Goal: Task Accomplishment & Management: Use online tool/utility

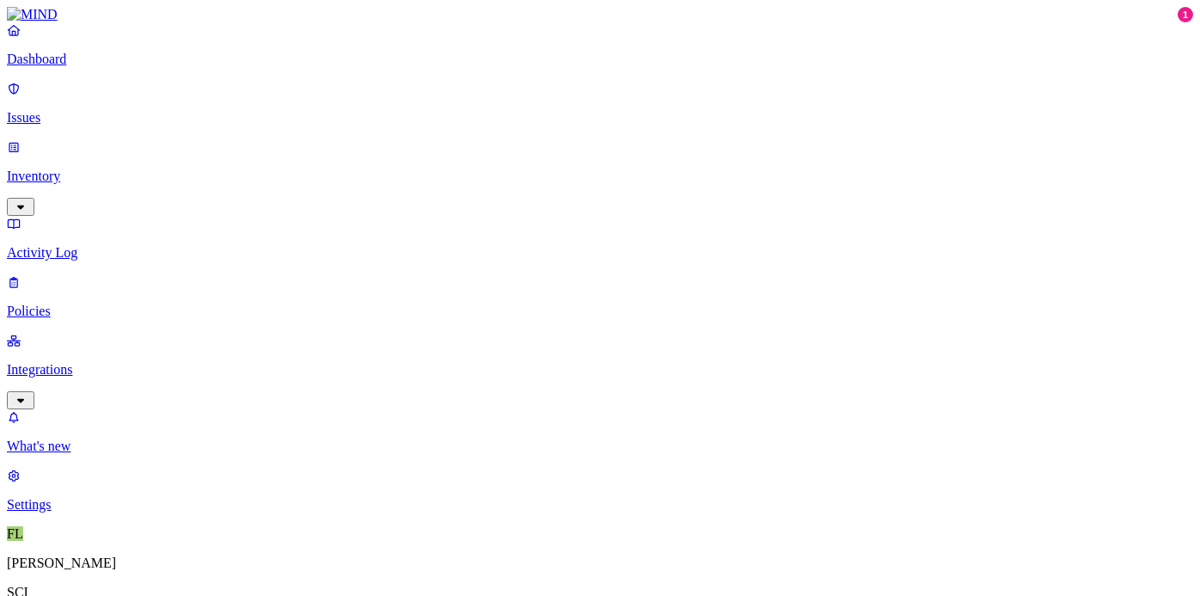
click at [64, 110] on p "Issues" at bounding box center [600, 117] width 1186 height 15
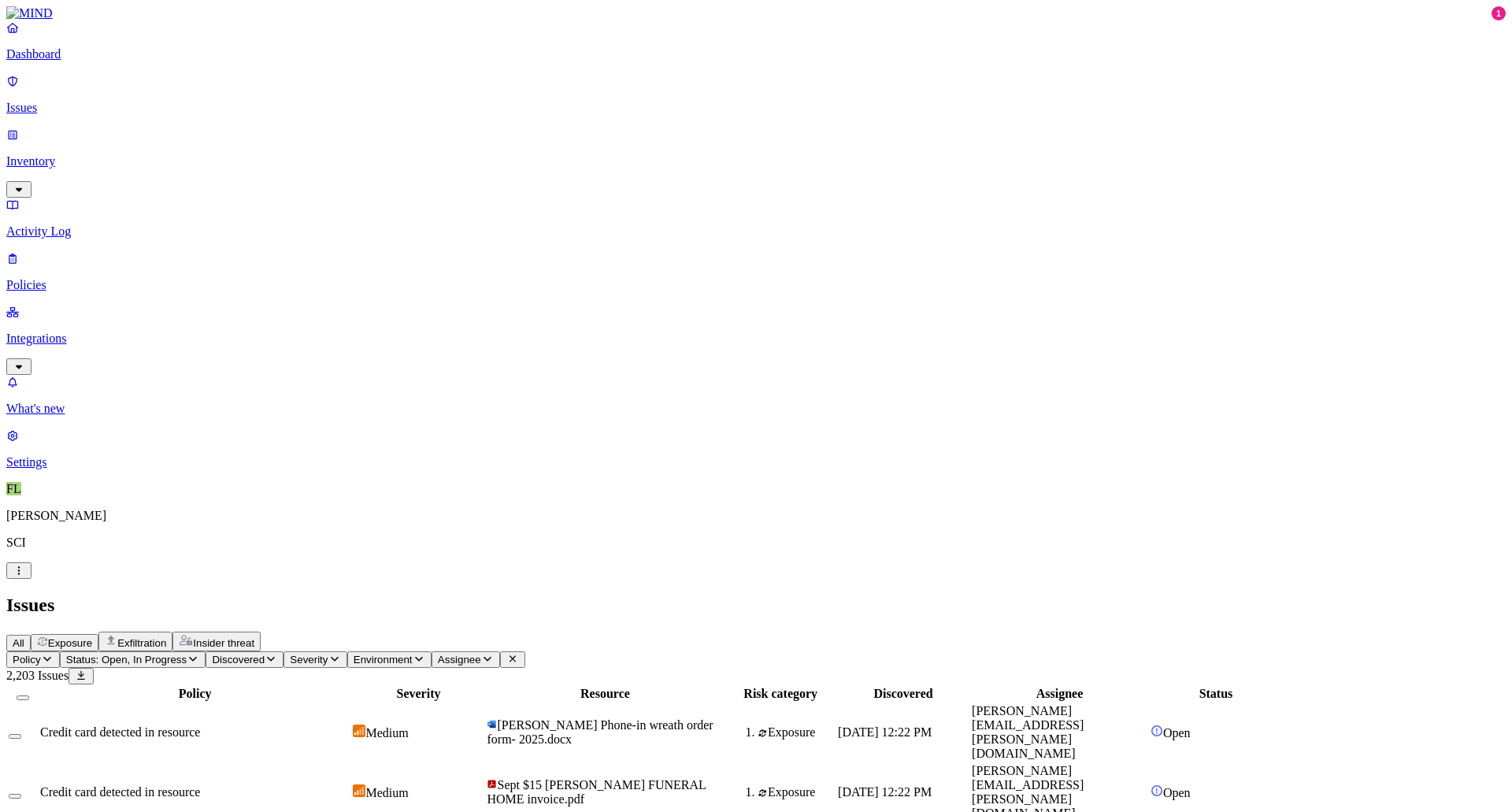
click at [500, 545] on button "Assignee" at bounding box center [466, 660] width 69 height 16
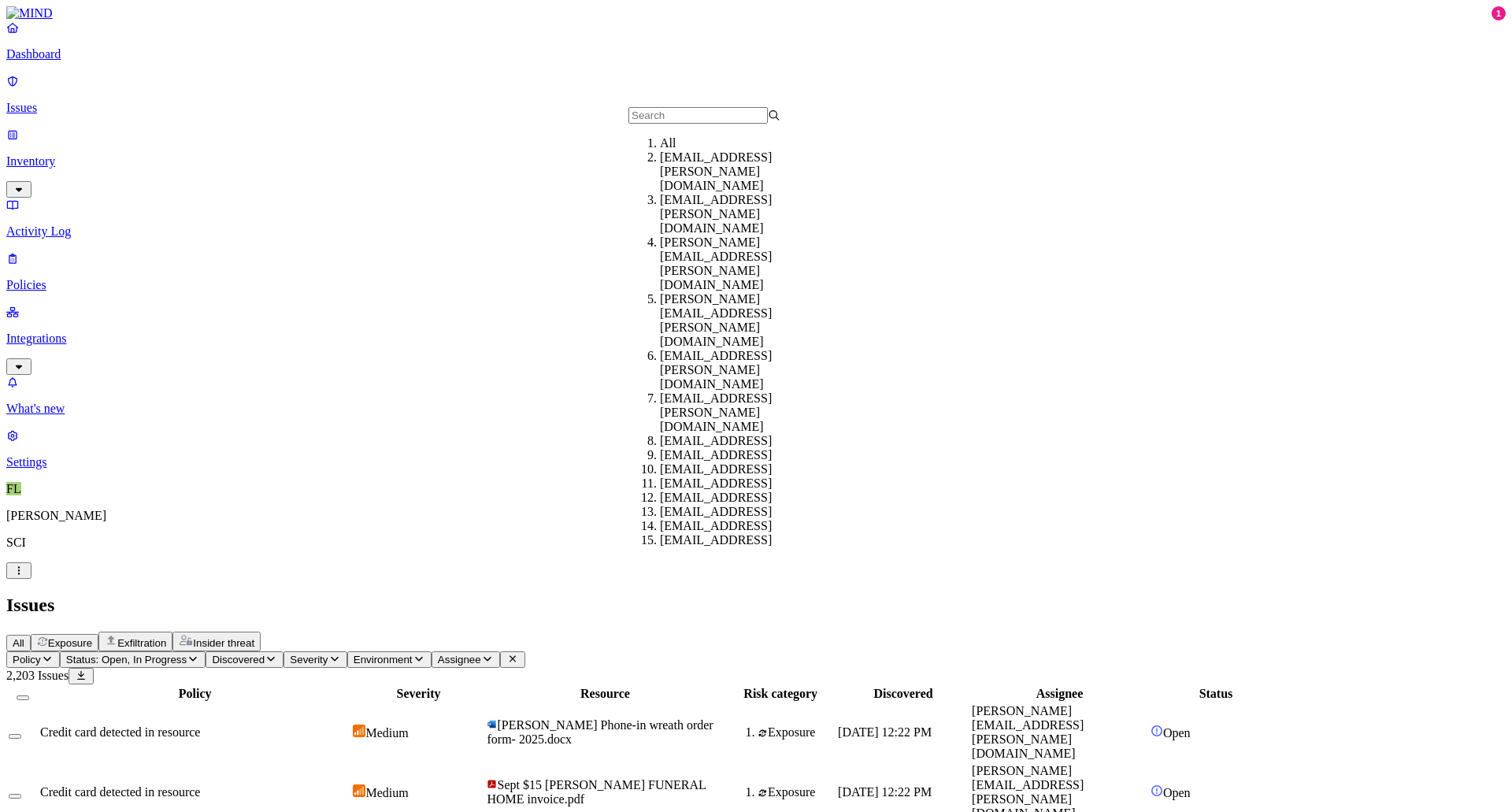
click at [663, 124] on input "text" at bounding box center [698, 115] width 139 height 16
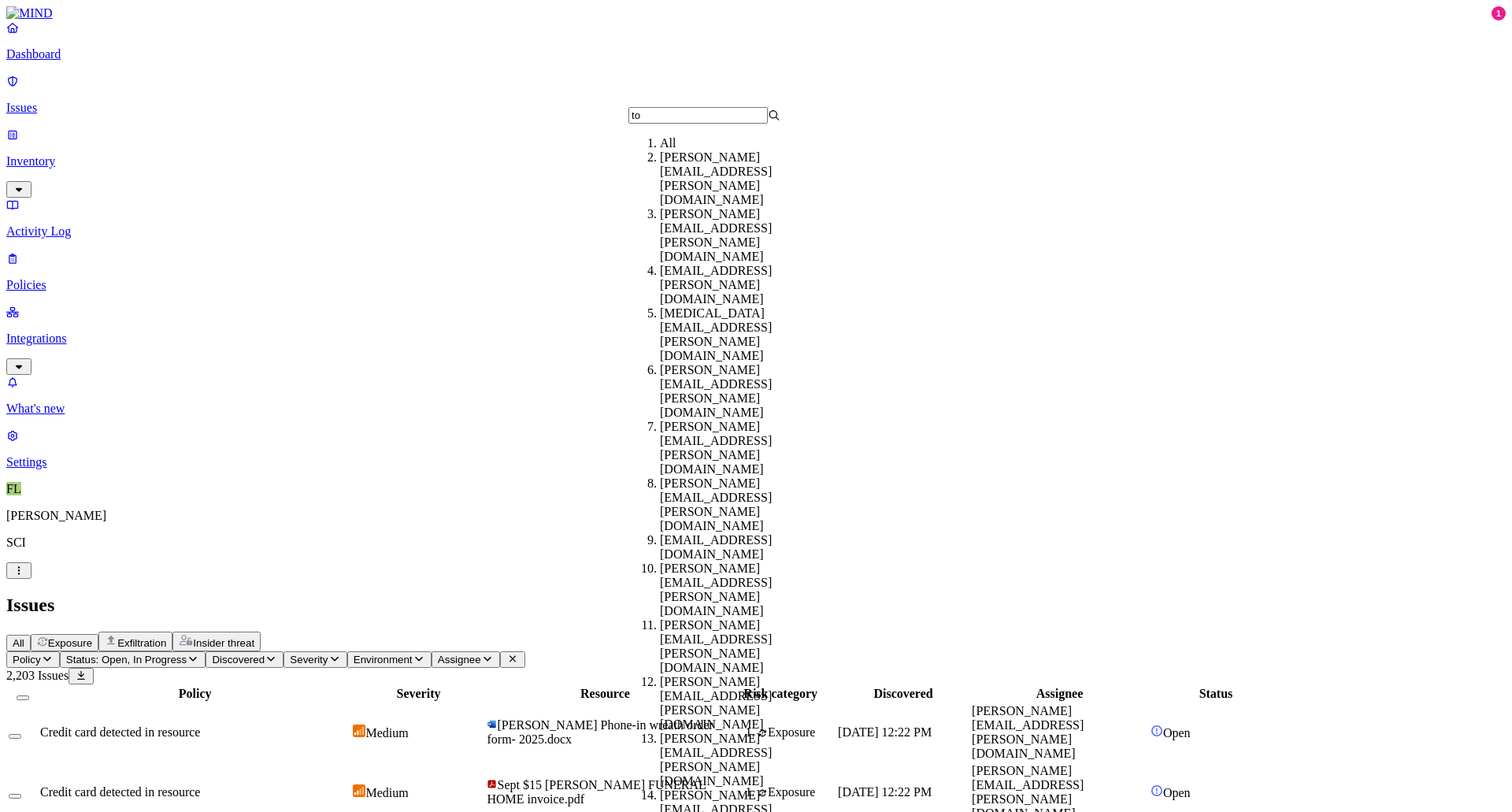
type input "t"
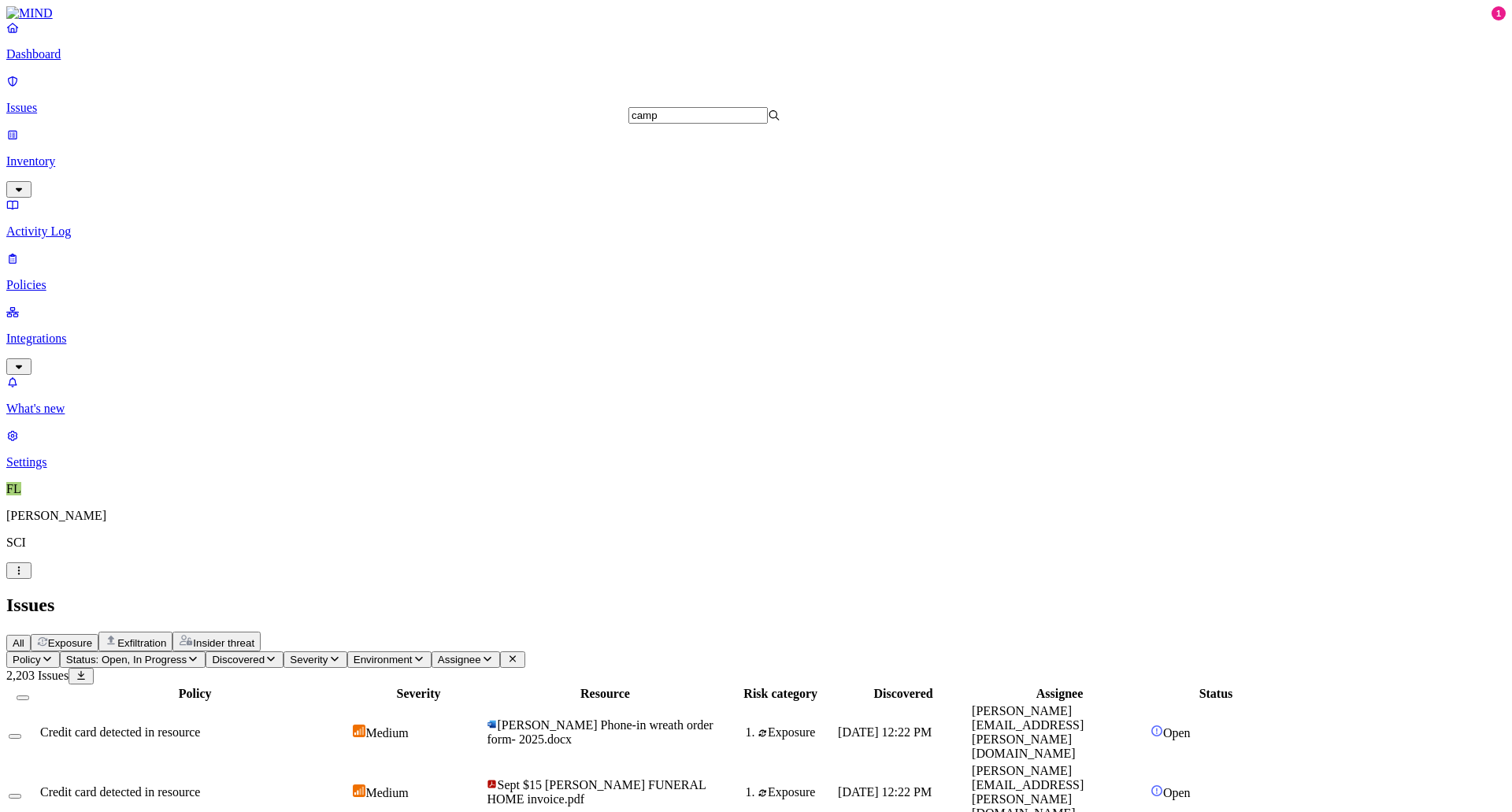
scroll to position [1181, 0]
type input "camp"
click at [656, 545] on h2 "Issues" at bounding box center [756, 605] width 1499 height 21
click at [60, 136] on link "Inventory" at bounding box center [756, 161] width 1499 height 68
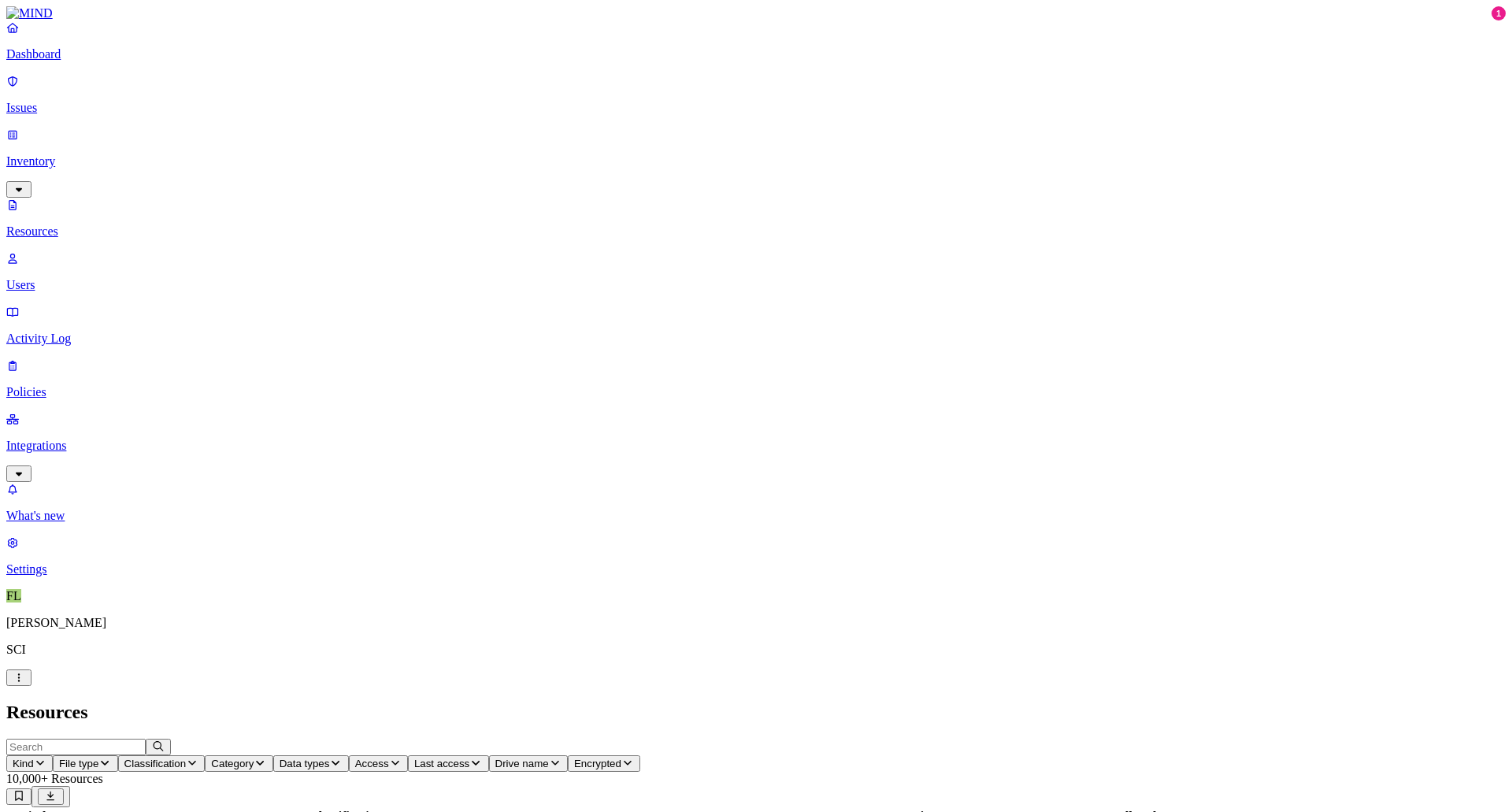
click at [199, 545] on icon "button" at bounding box center [192, 763] width 13 height 10
click at [473, 132] on button "button" at bounding box center [479, 134] width 13 height 5
click at [549, 545] on header "Resources" at bounding box center [756, 712] width 1499 height 21
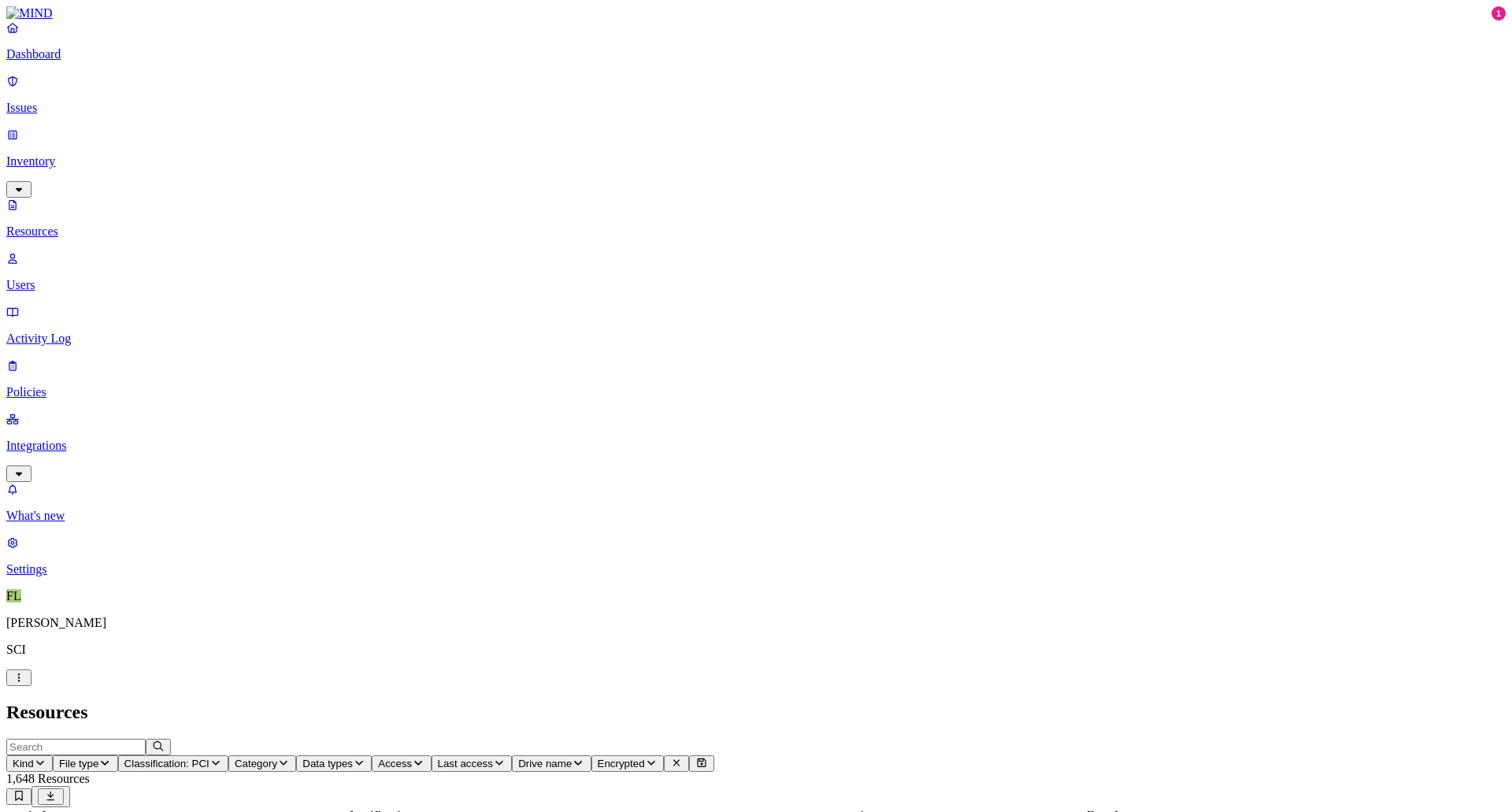
scroll to position [286, 0]
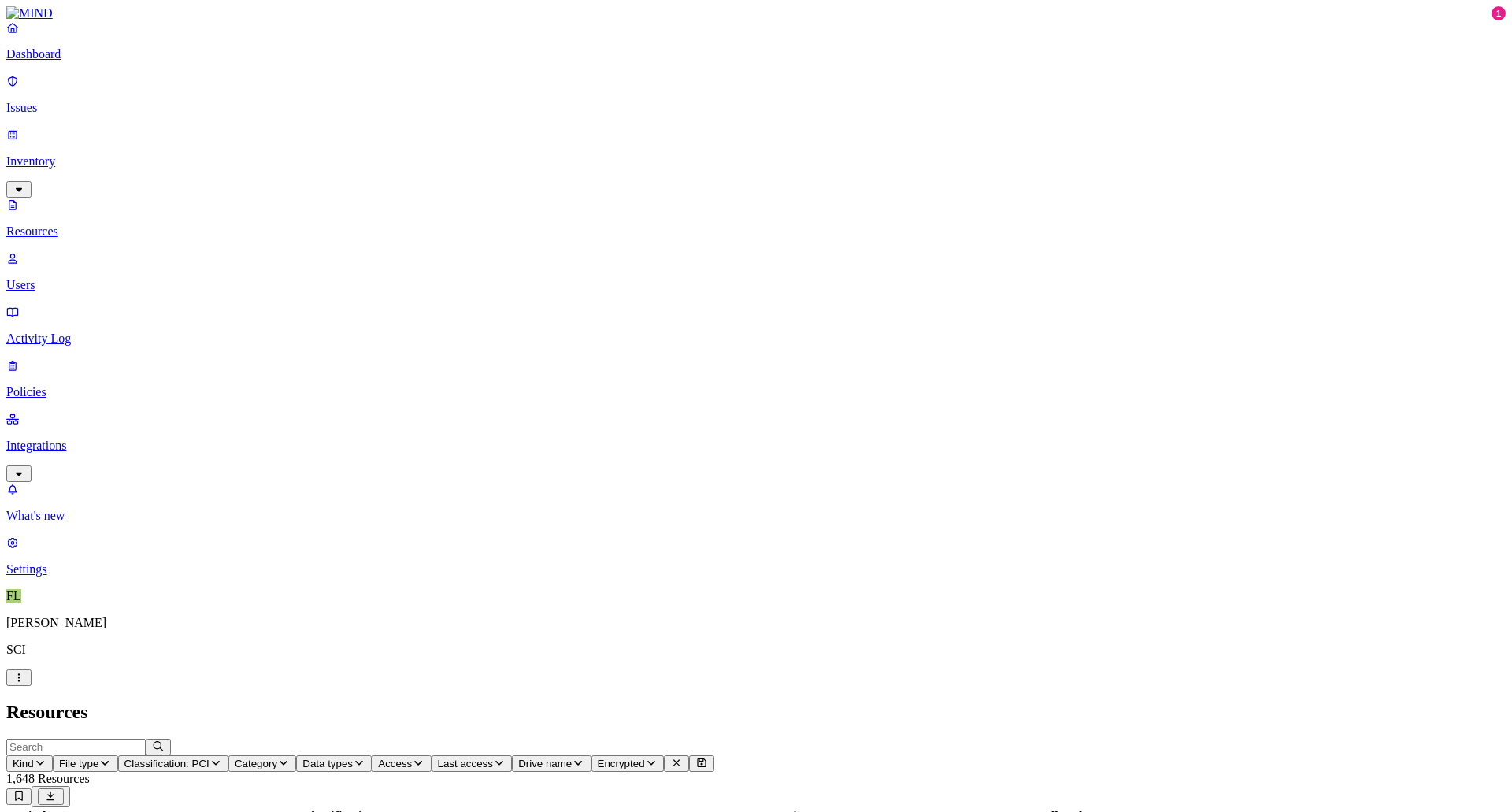
click at [431, 545] on button "Access" at bounding box center [401, 763] width 59 height 16
click at [731, 201] on button "button" at bounding box center [738, 203] width 13 height 5
click at [1074, 545] on h2 "Resources" at bounding box center [756, 712] width 1499 height 21
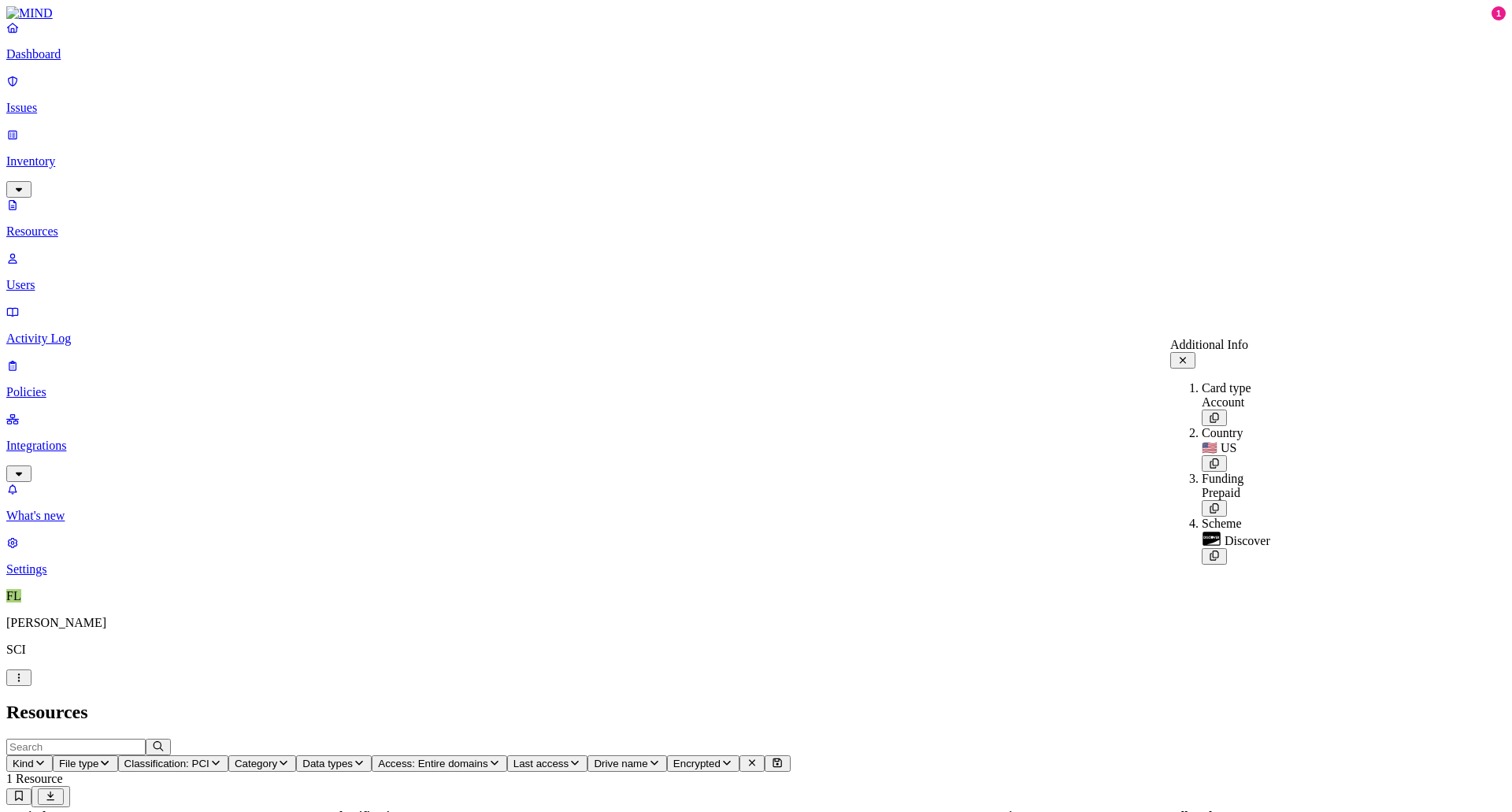
click at [488, 545] on span "Access: Entire domains" at bounding box center [433, 763] width 109 height 12
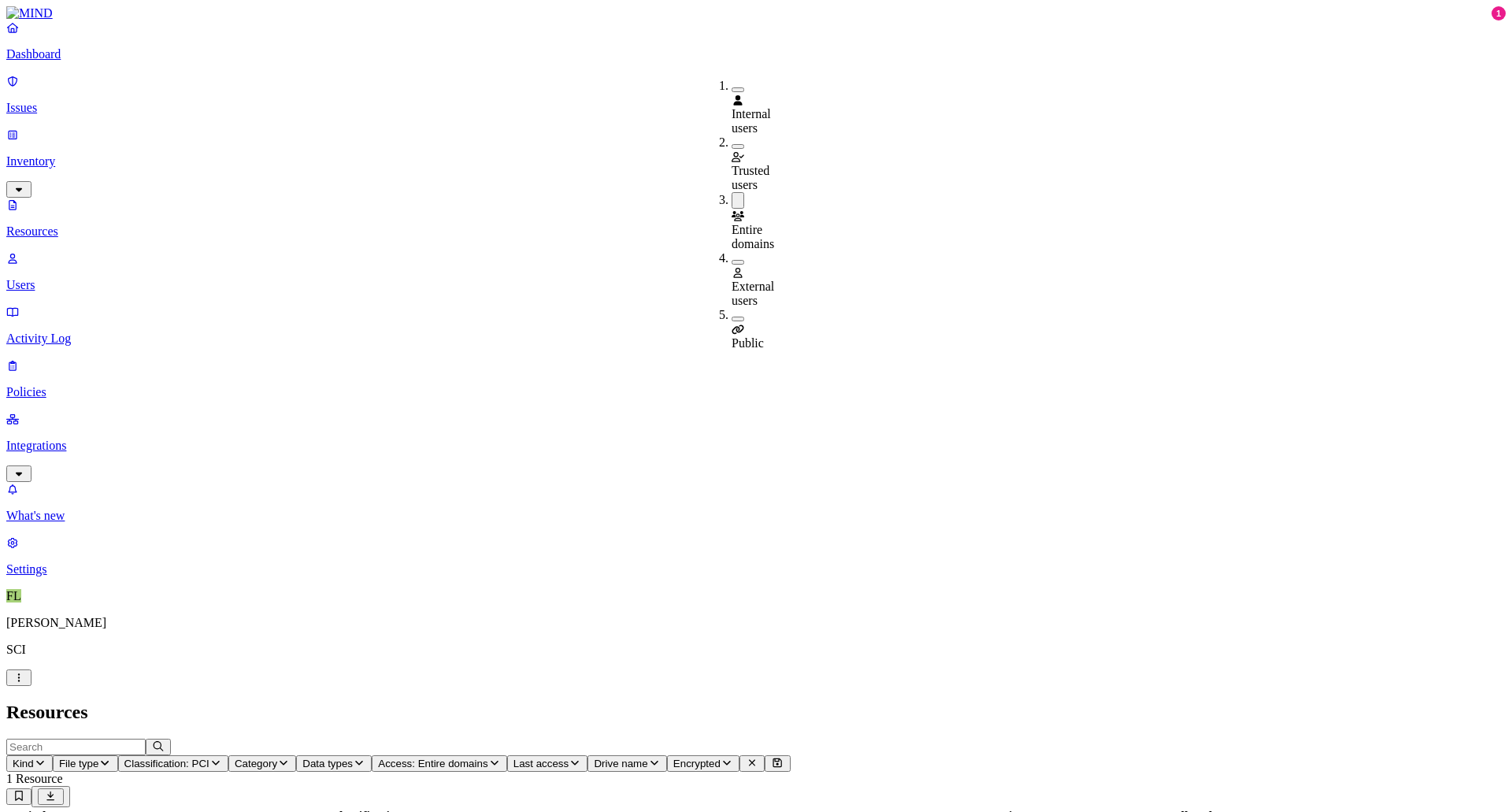
click at [731, 192] on div "Entire domains" at bounding box center [731, 222] width 0 height 59
click at [731, 314] on button "button" at bounding box center [738, 316] width 13 height 5
click at [731, 305] on button "button" at bounding box center [738, 313] width 13 height 16
click at [103, 374] on nav "Dashboard Issues Inventory Resources Users Activity Log Policies Integrations W…" at bounding box center [756, 298] width 1499 height 556
click at [53, 101] on p "Issues" at bounding box center [756, 107] width 1499 height 14
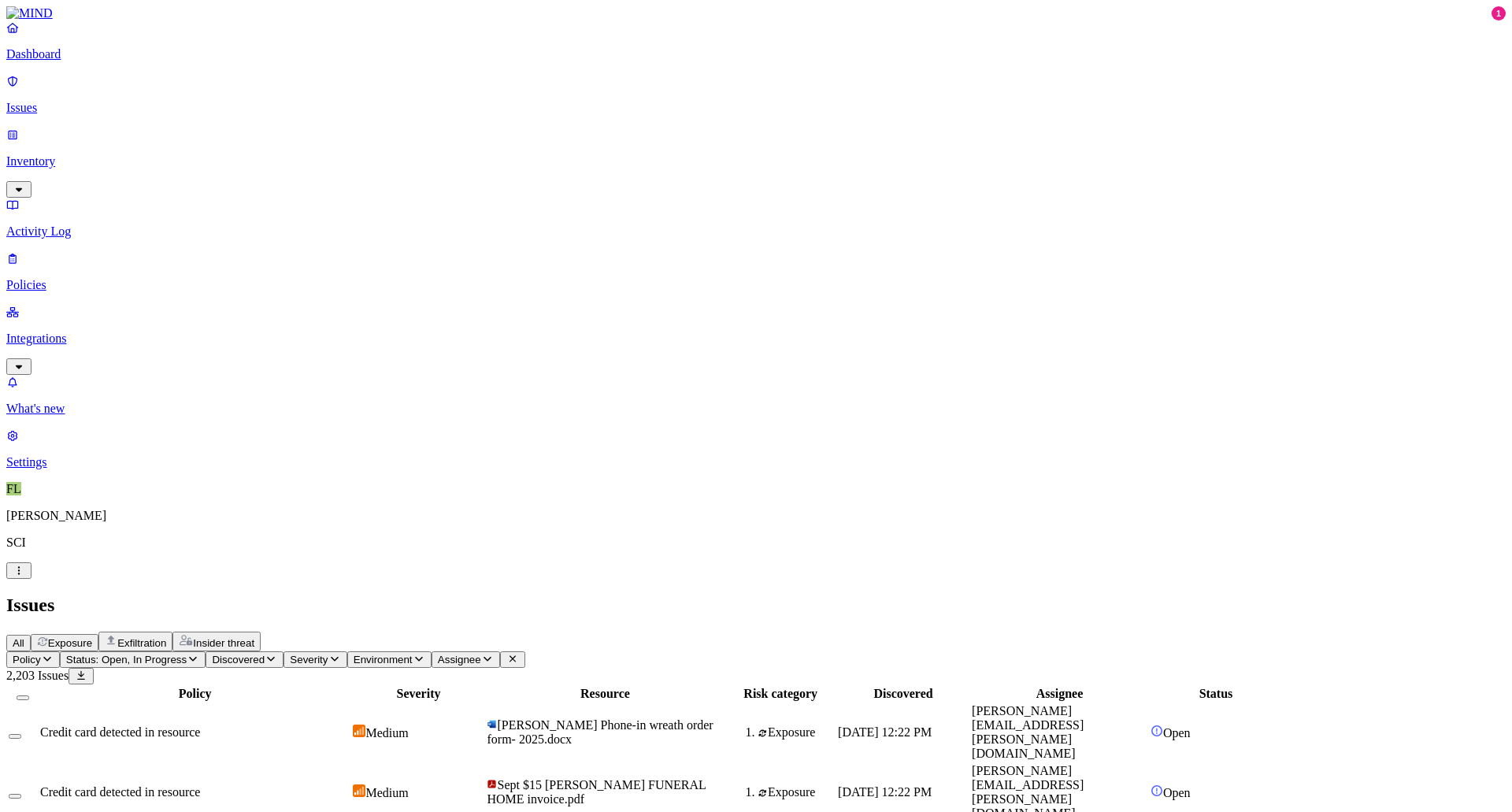
click at [60, 332] on p "Integrations" at bounding box center [756, 338] width 1499 height 14
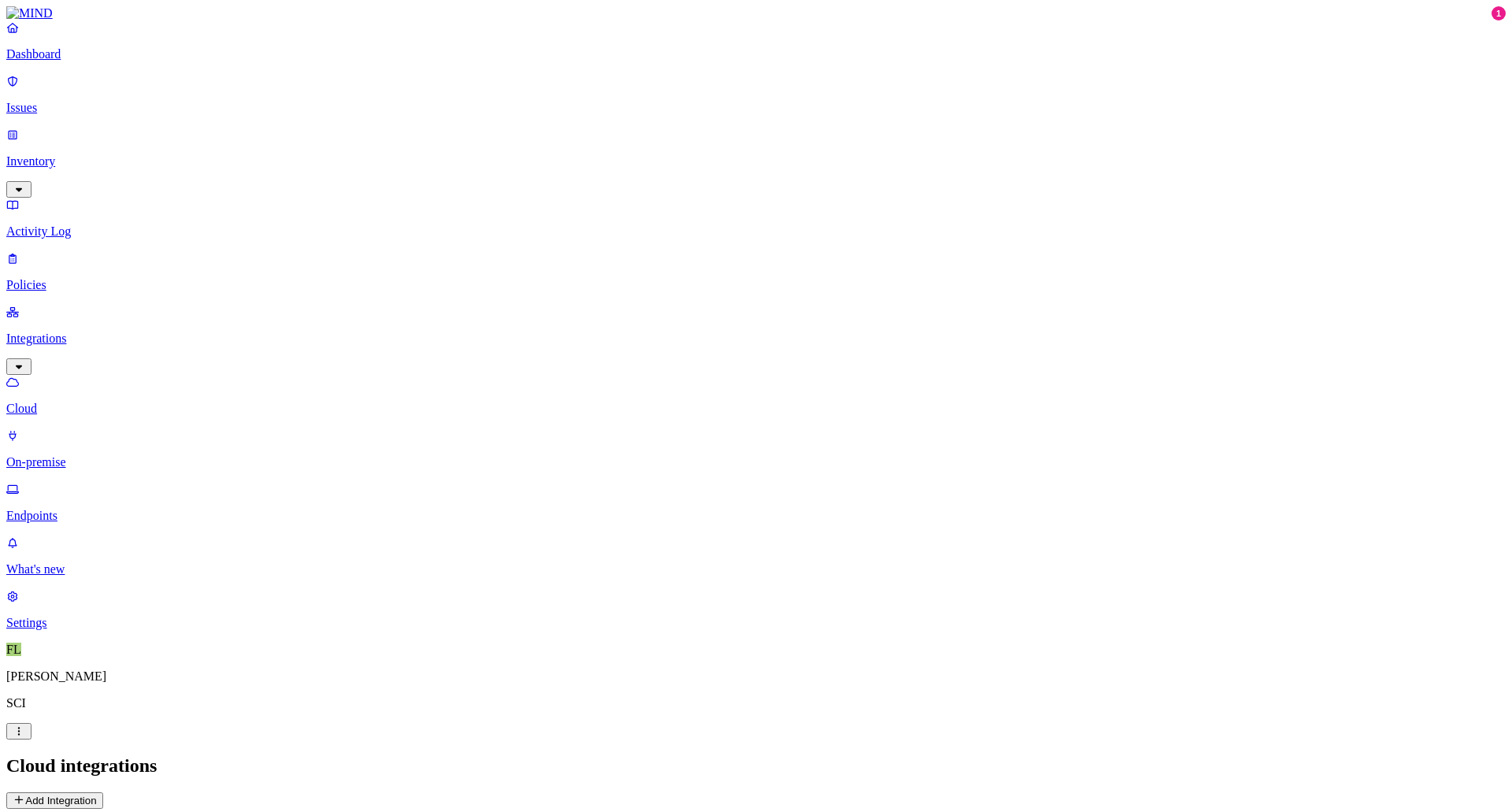
click at [77, 455] on p "On-premise" at bounding box center [756, 462] width 1499 height 14
click at [56, 278] on p "Policies" at bounding box center [756, 284] width 1499 height 14
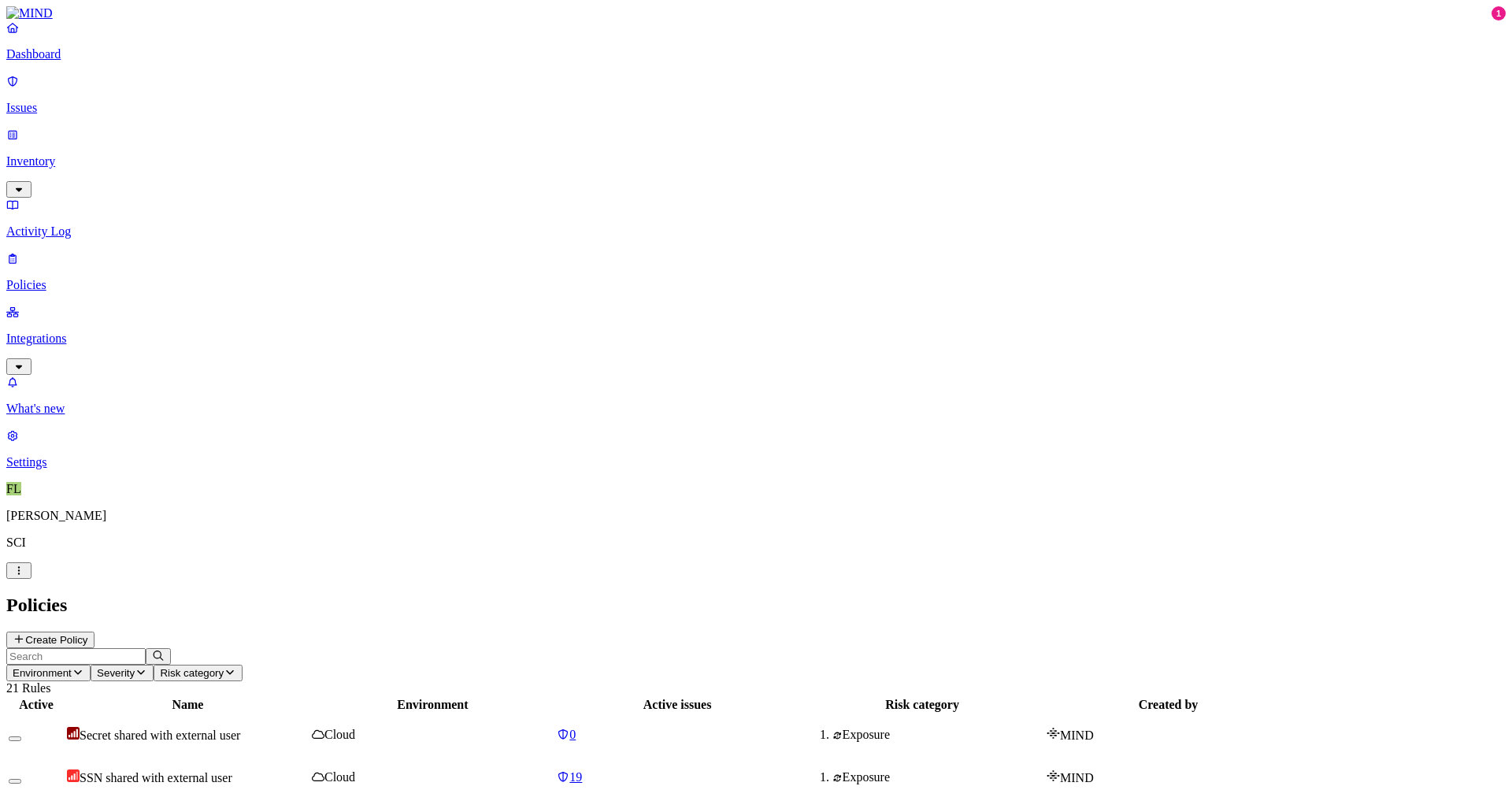
click at [57, 225] on p "Activity Log" at bounding box center [756, 231] width 1499 height 14
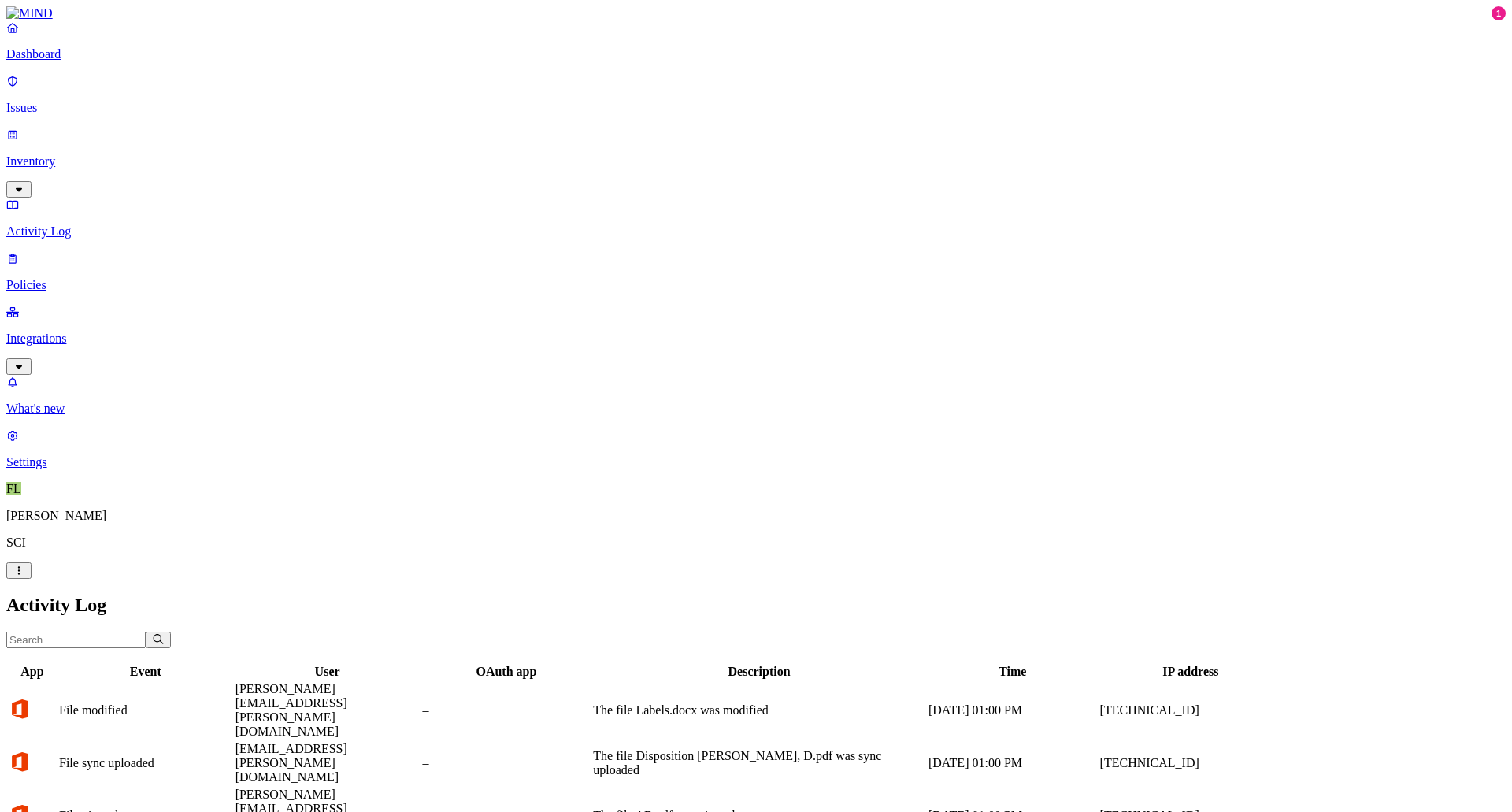
click at [71, 154] on p "Inventory" at bounding box center [756, 160] width 1499 height 14
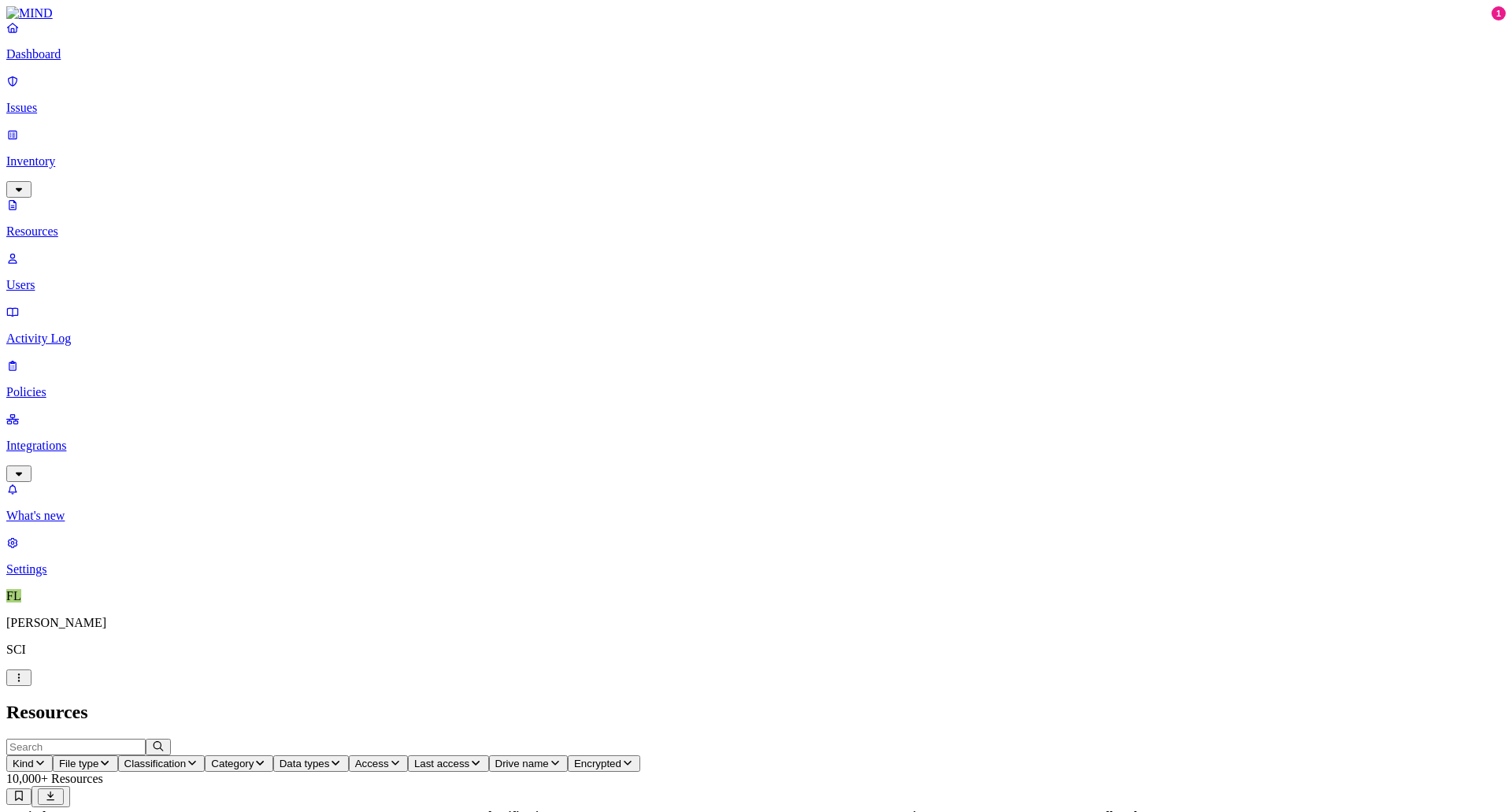
click at [53, 439] on p "Integrations" at bounding box center [756, 445] width 1499 height 14
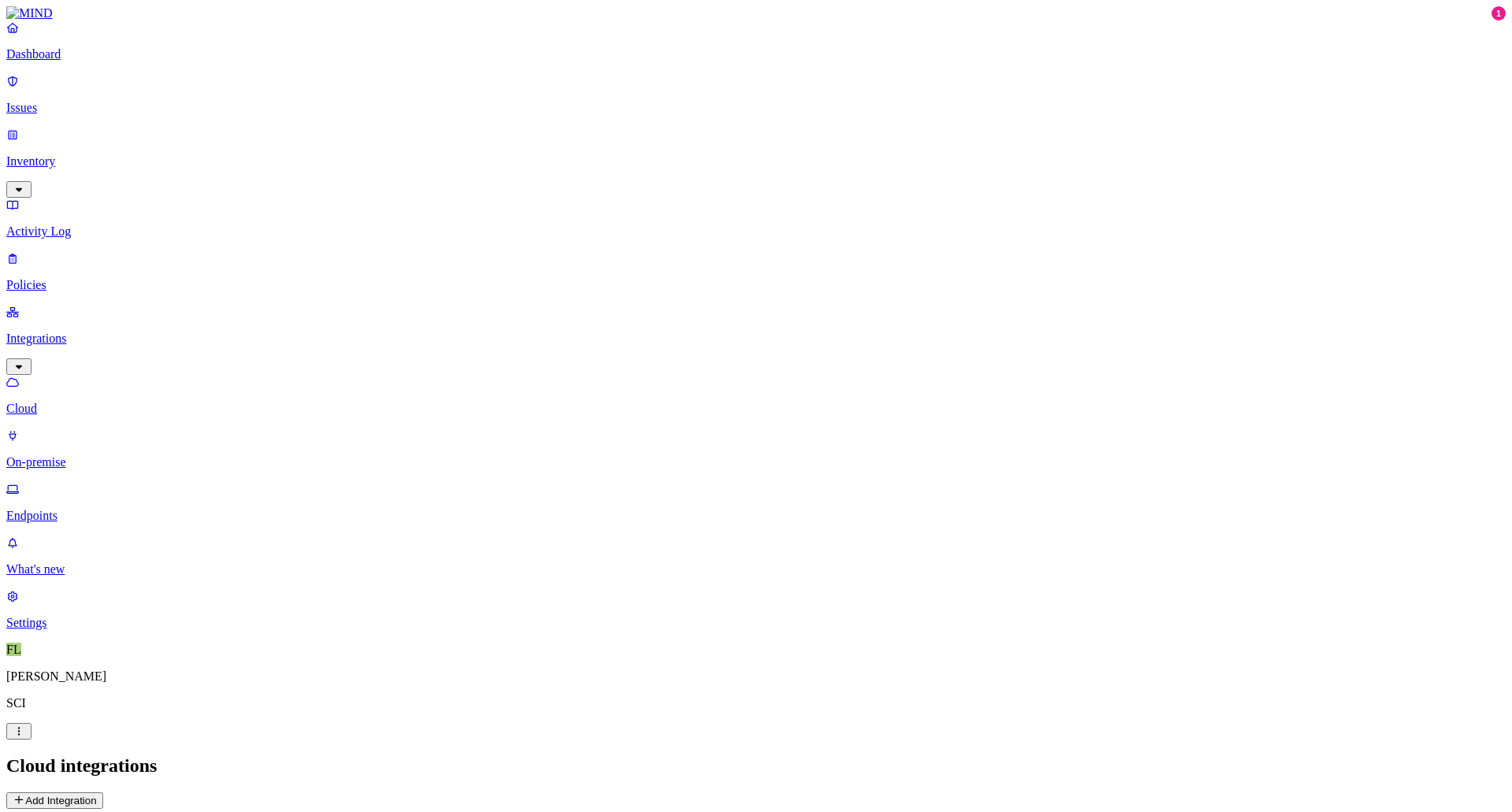
click at [70, 455] on p "On-premise" at bounding box center [756, 462] width 1499 height 14
click at [99, 545] on button "Add connector" at bounding box center [52, 801] width 93 height 16
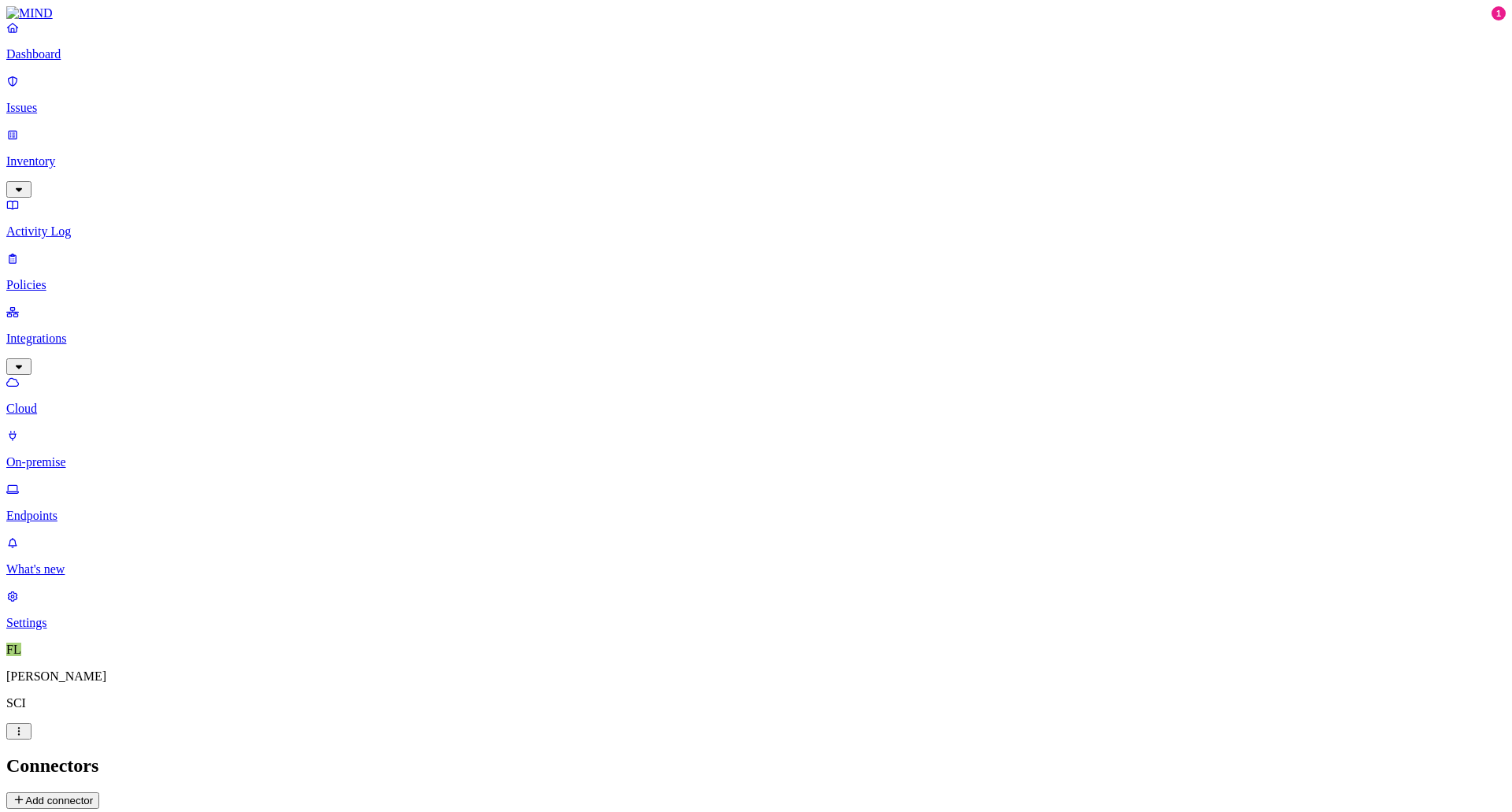
click at [54, 545] on p "Settings" at bounding box center [756, 622] width 1499 height 14
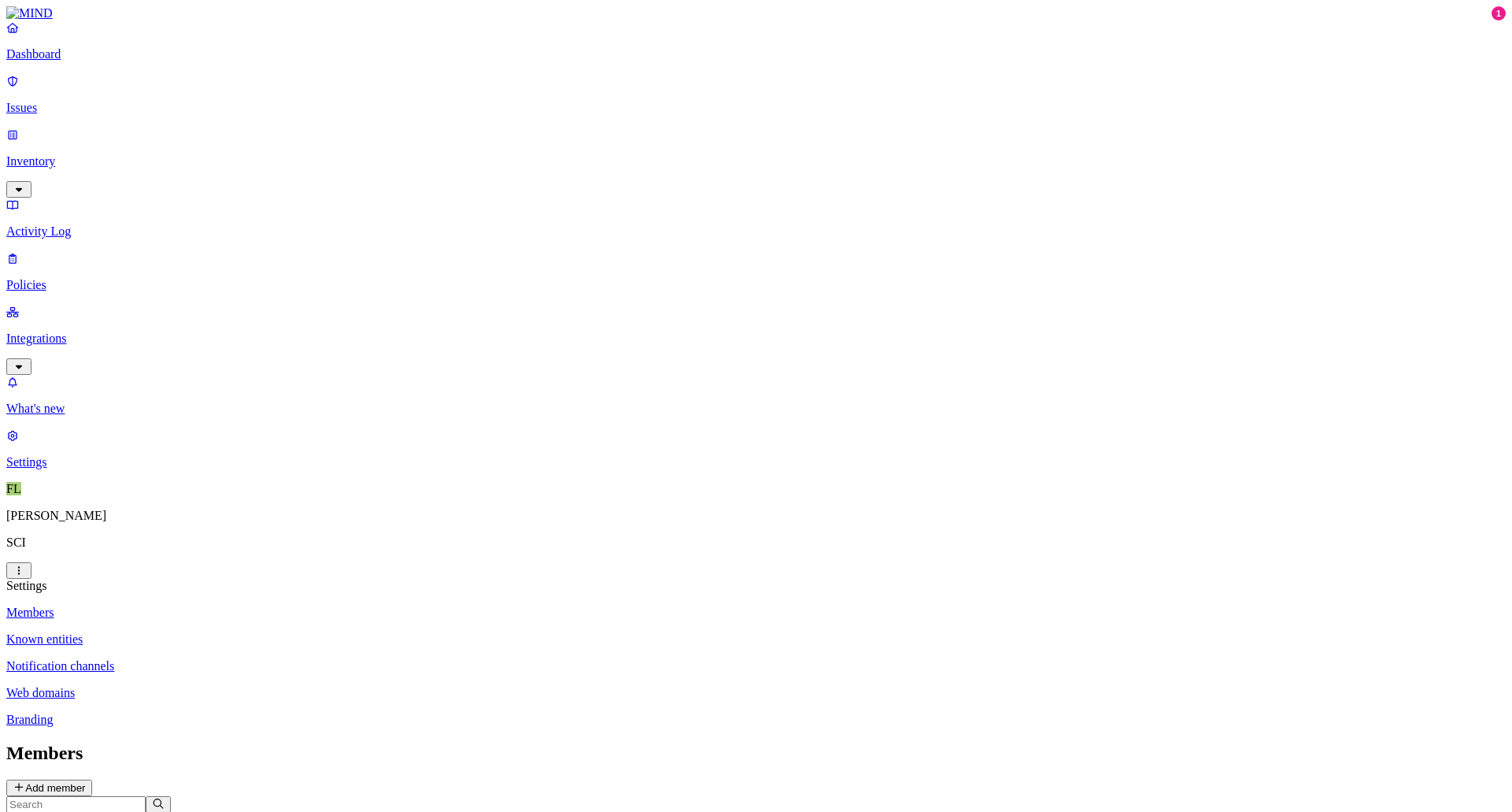
click at [86, 332] on p "Integrations" at bounding box center [756, 338] width 1499 height 14
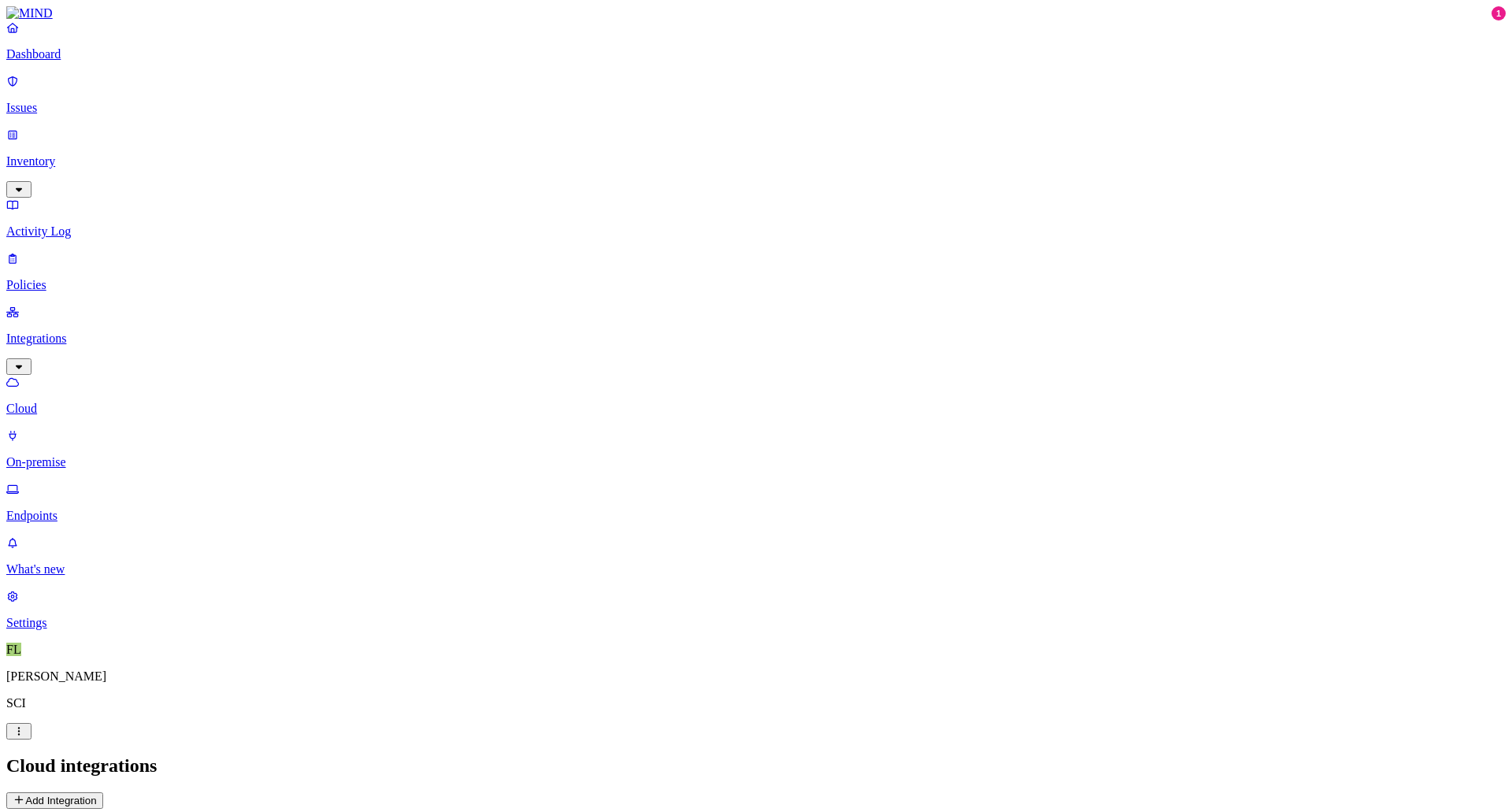
click at [53, 278] on p "Policies" at bounding box center [756, 284] width 1499 height 14
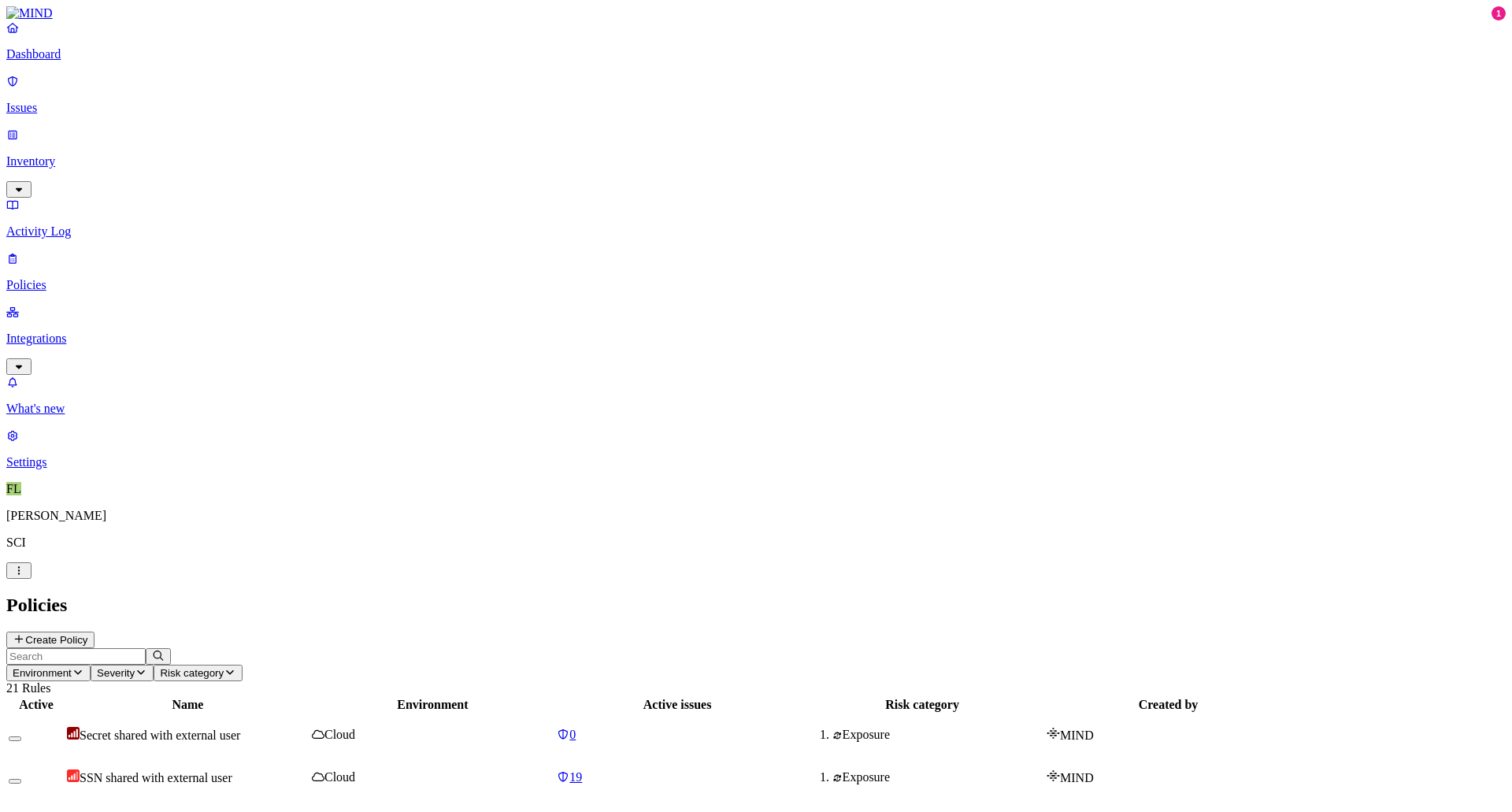
click at [64, 225] on p "Activity Log" at bounding box center [756, 231] width 1499 height 14
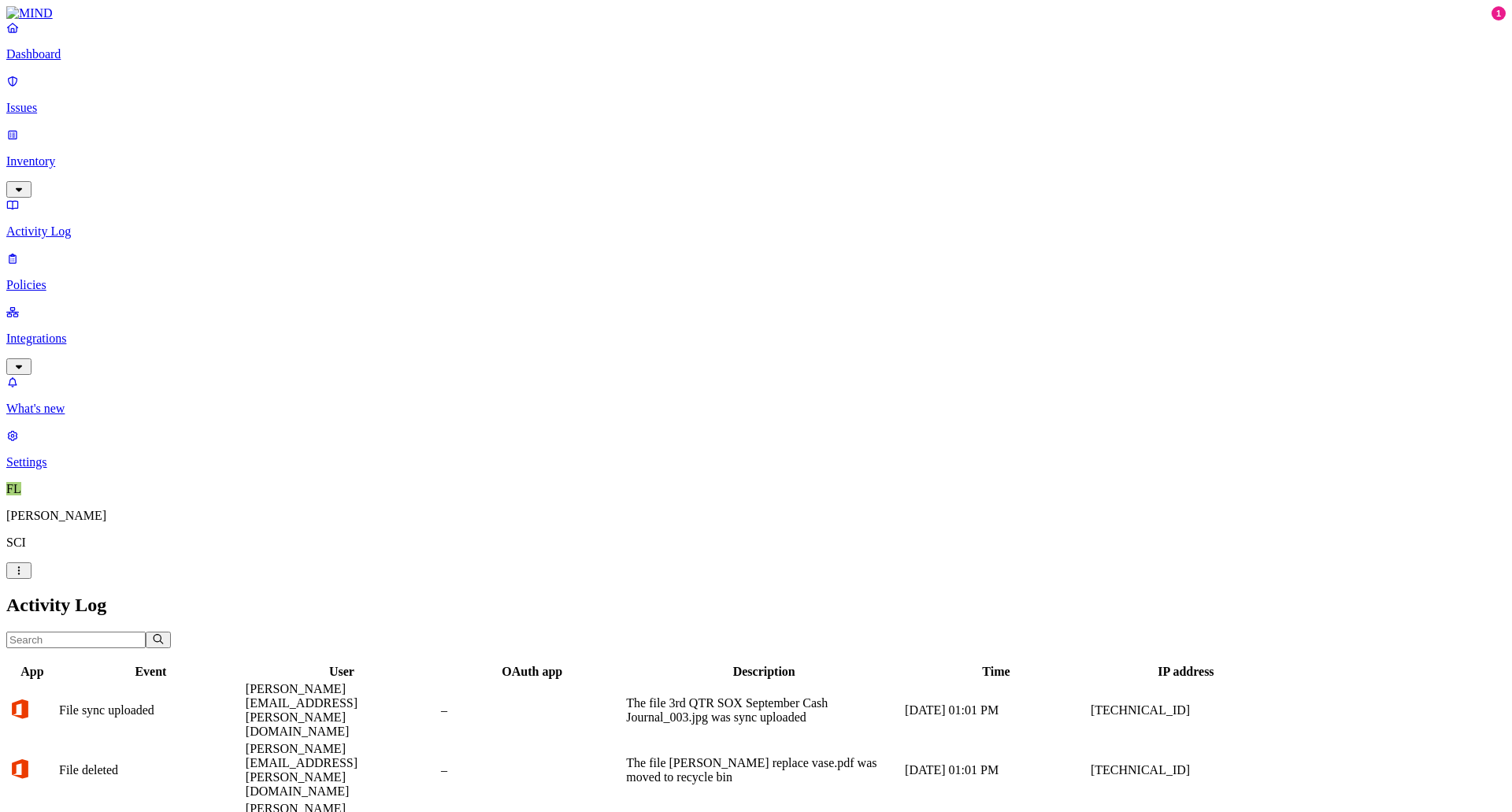
click at [69, 154] on p "Inventory" at bounding box center [756, 160] width 1499 height 14
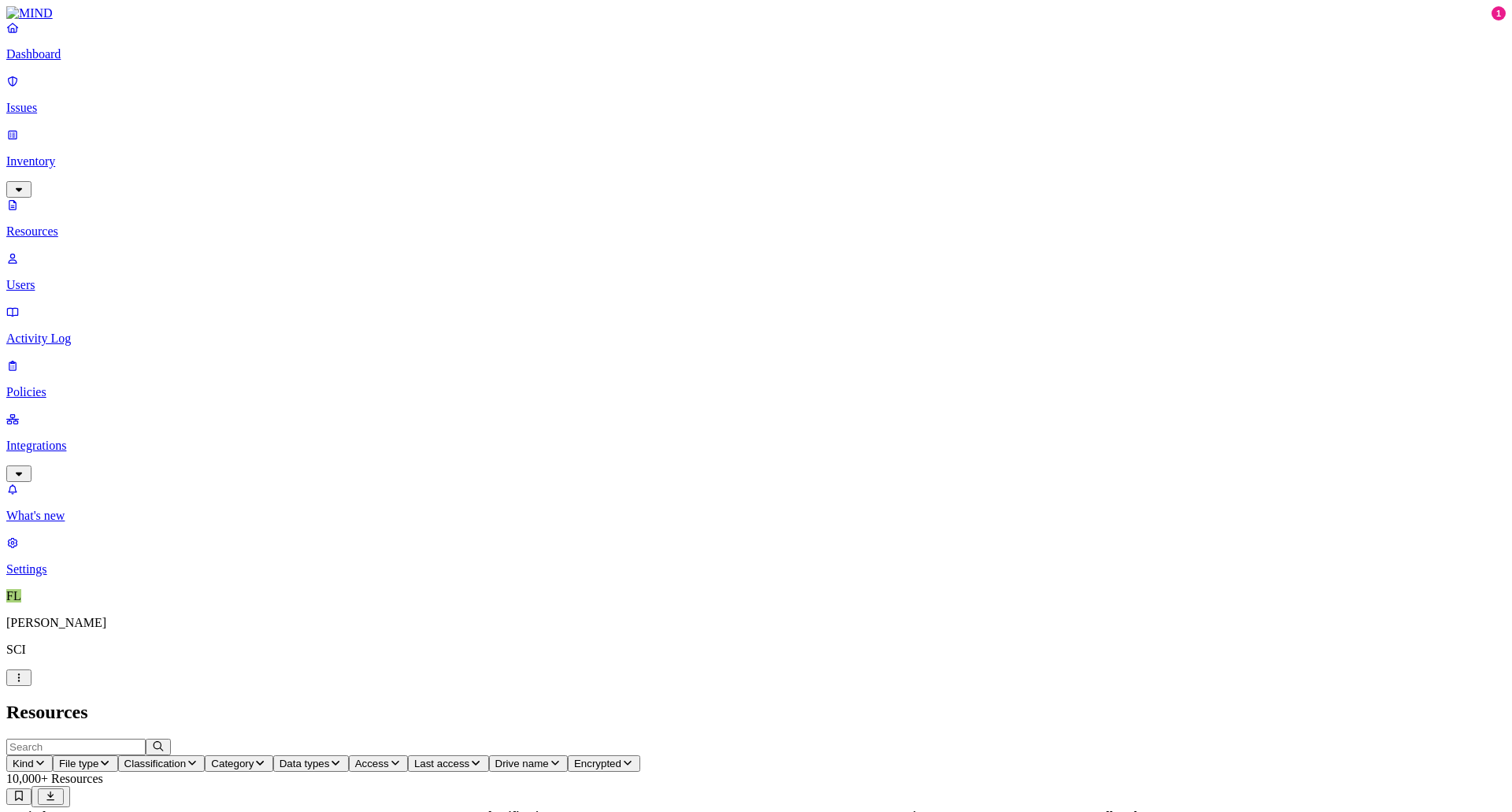
click at [35, 60] on link "Dashboard" at bounding box center [756, 40] width 1499 height 41
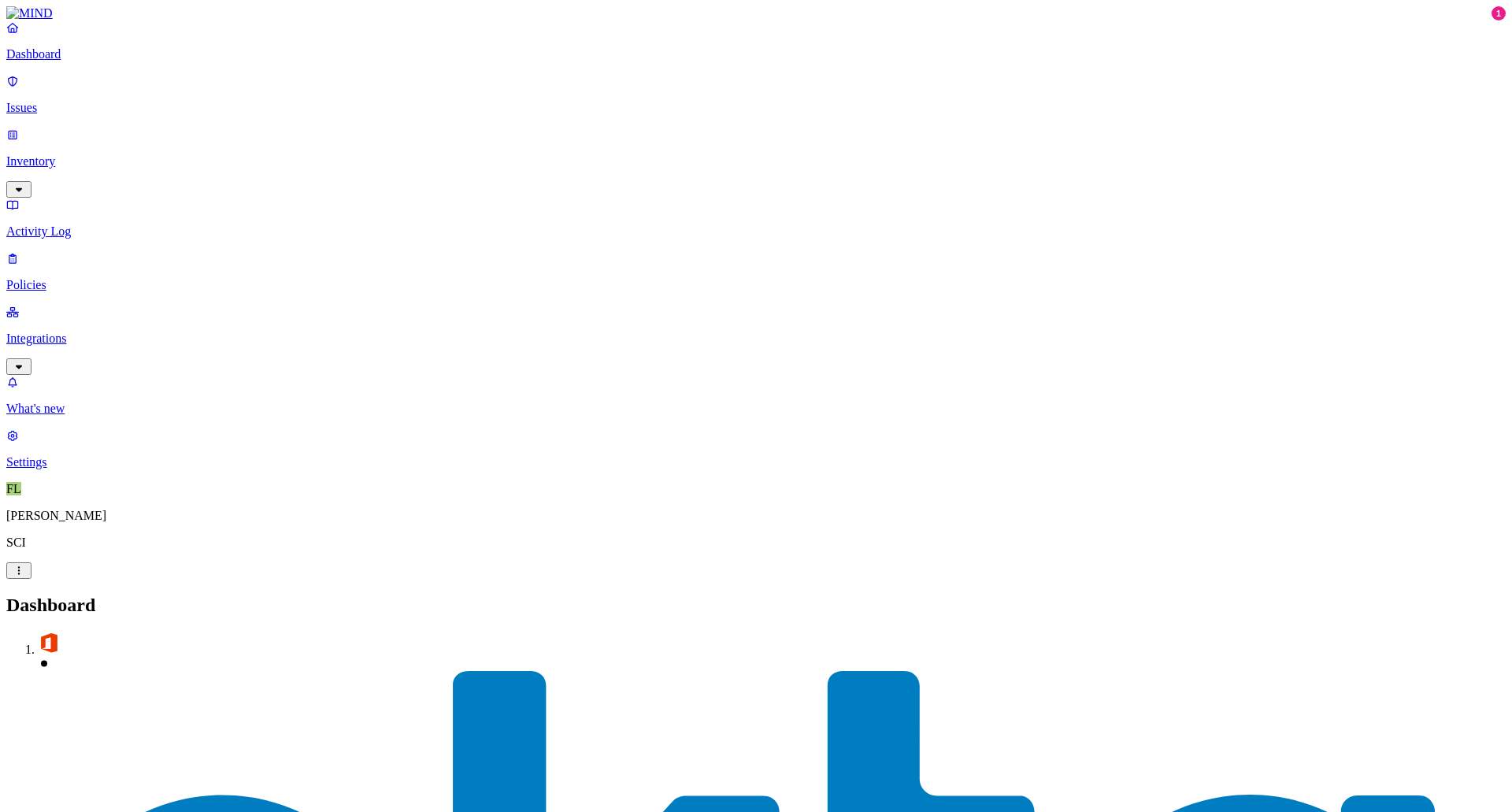
click at [61, 278] on p "Policies" at bounding box center [756, 284] width 1499 height 14
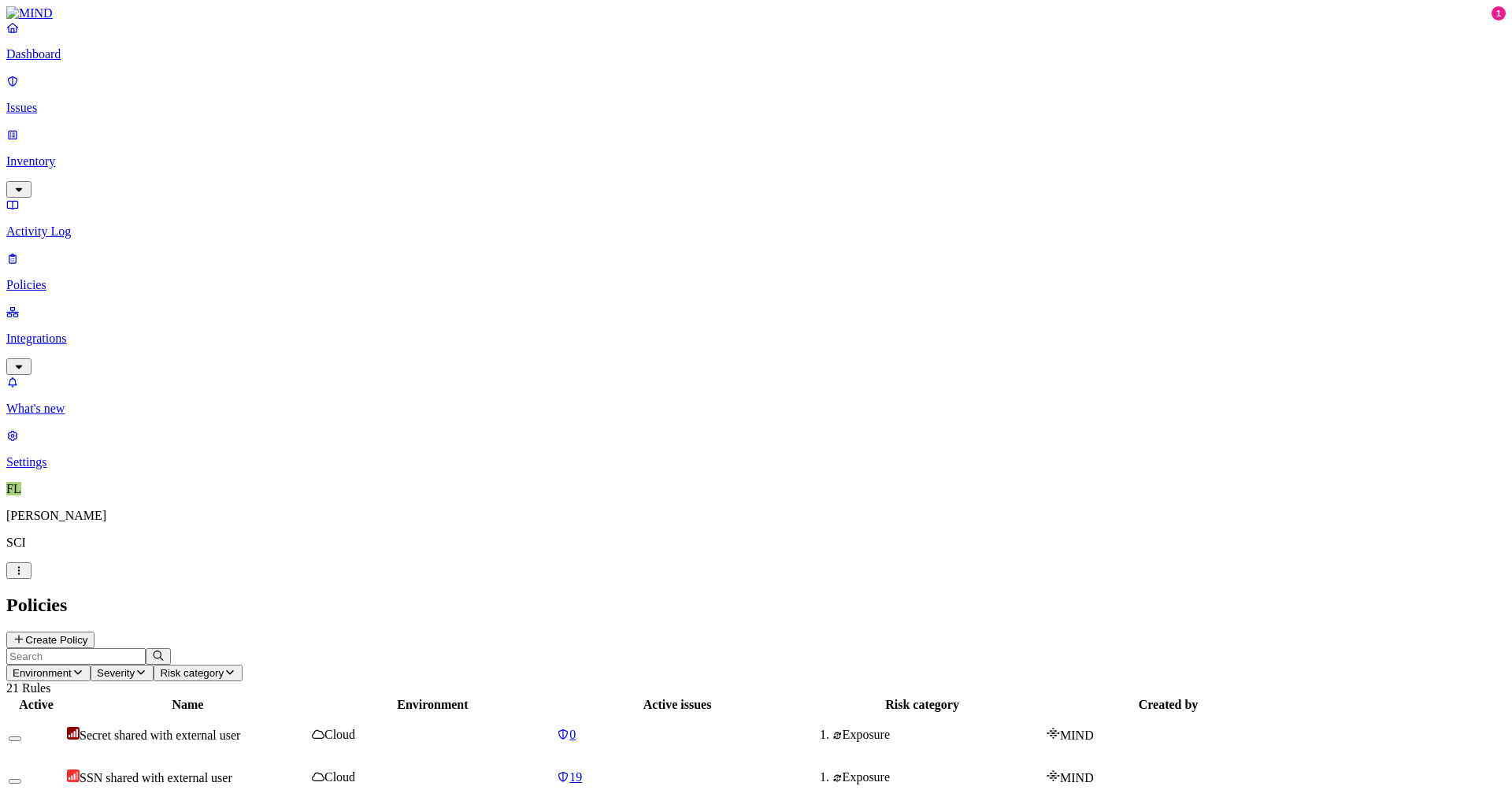
click at [94, 545] on button "Create Policy" at bounding box center [50, 640] width 88 height 16
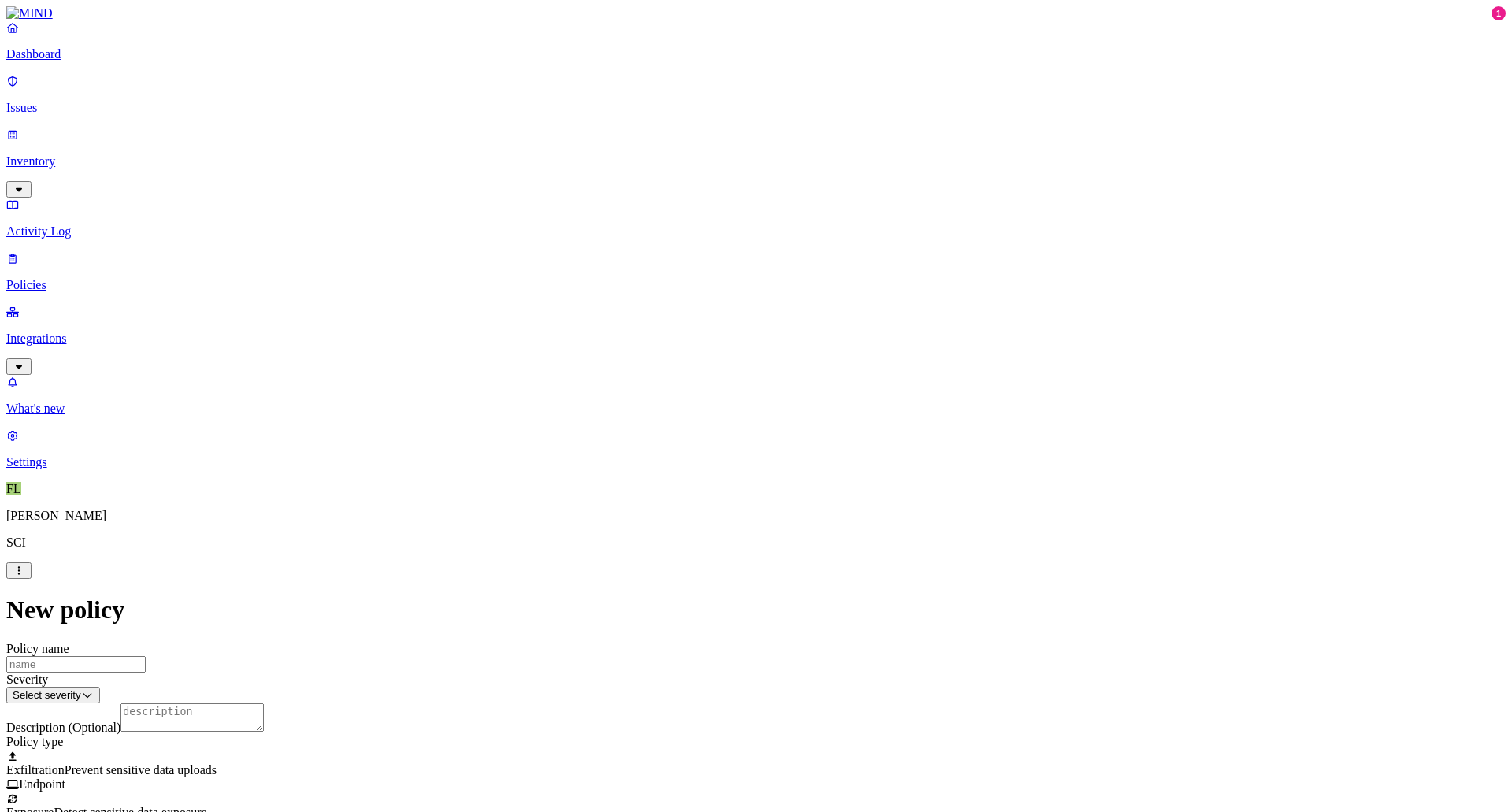
click at [587, 545] on div at bounding box center [756, 792] width 1499 height 0
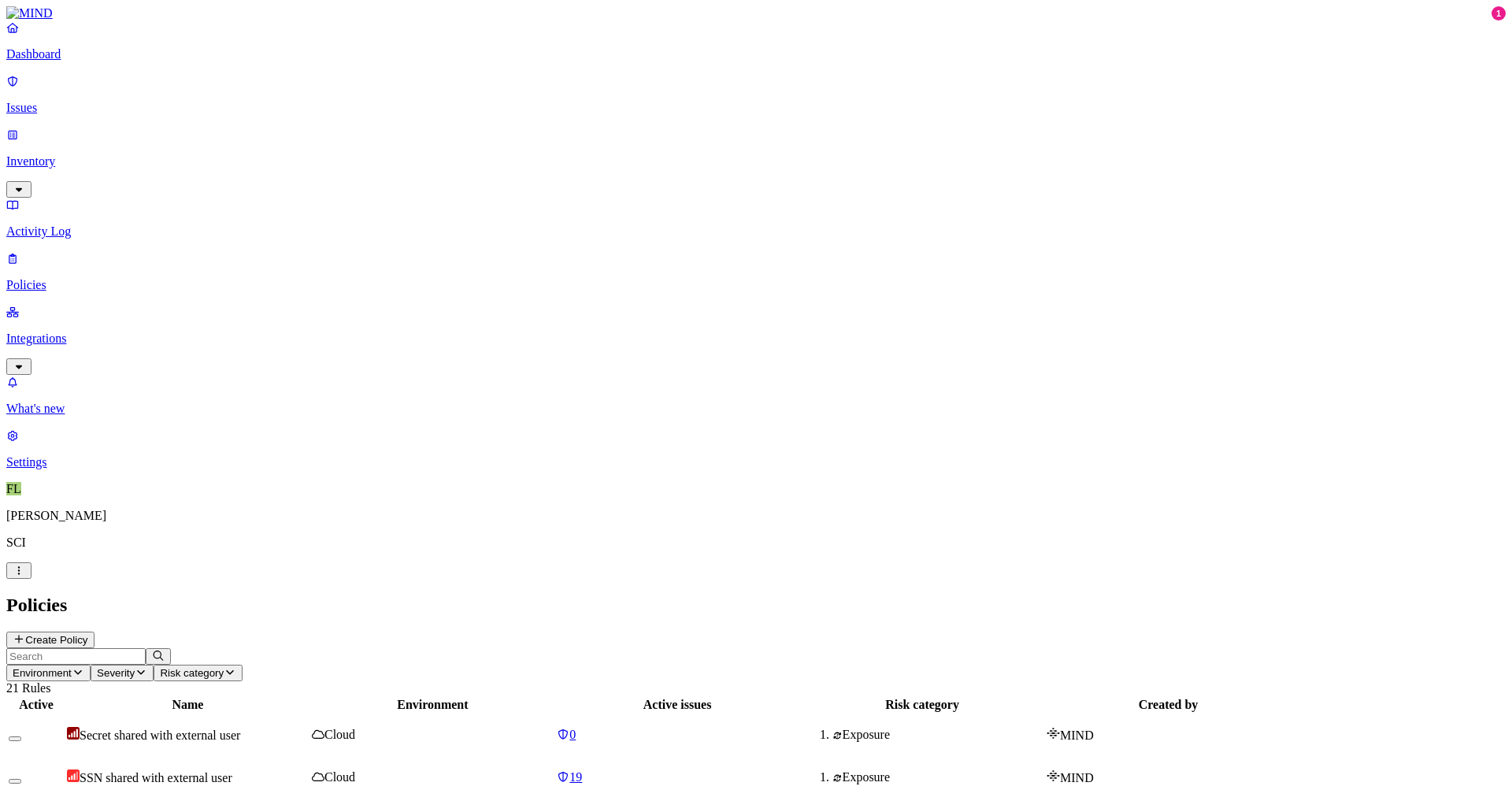
click at [33, 305] on link "Integrations" at bounding box center [756, 339] width 1499 height 68
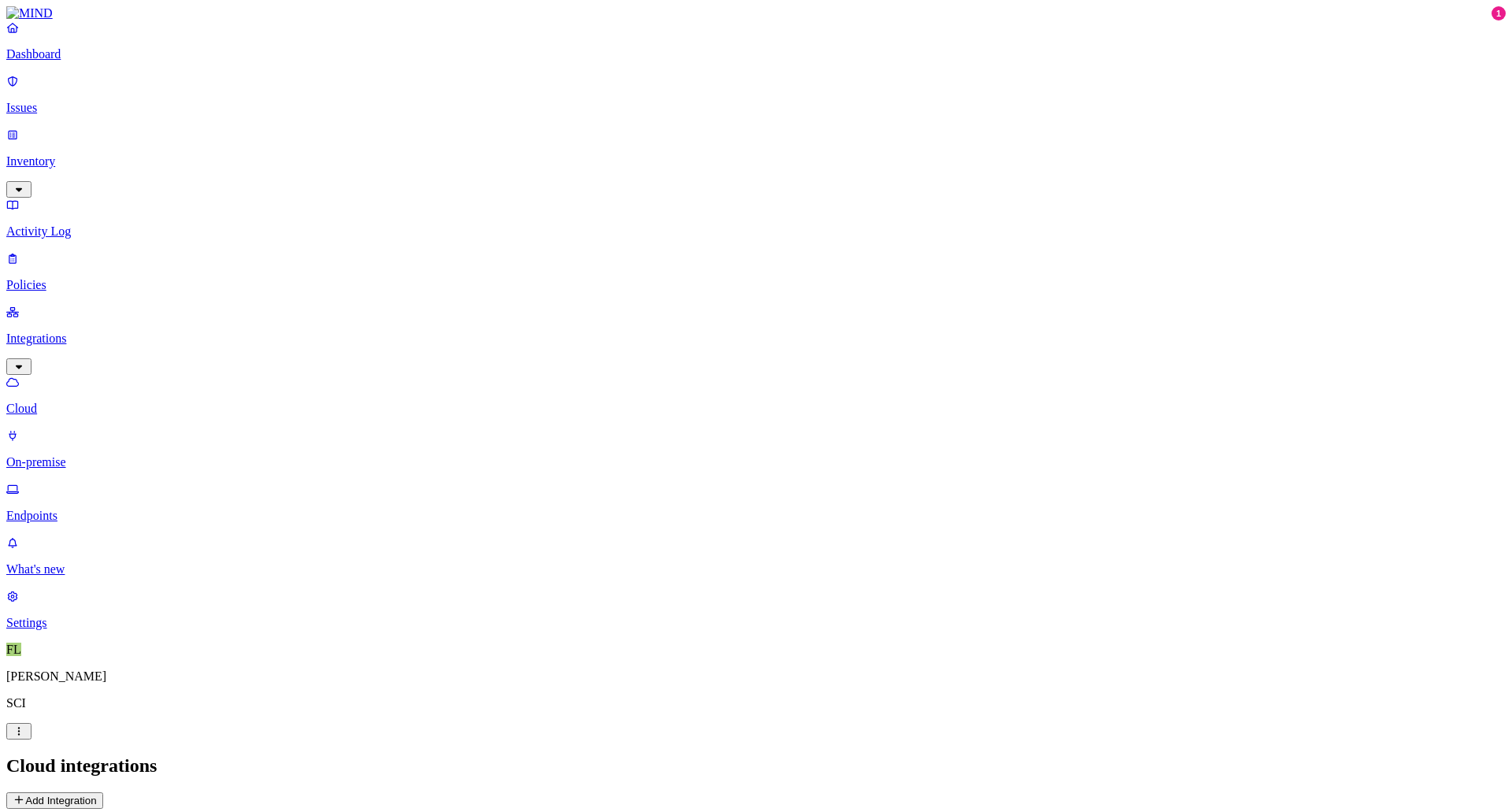
click at [104, 545] on button "Add Integration" at bounding box center [55, 801] width 97 height 16
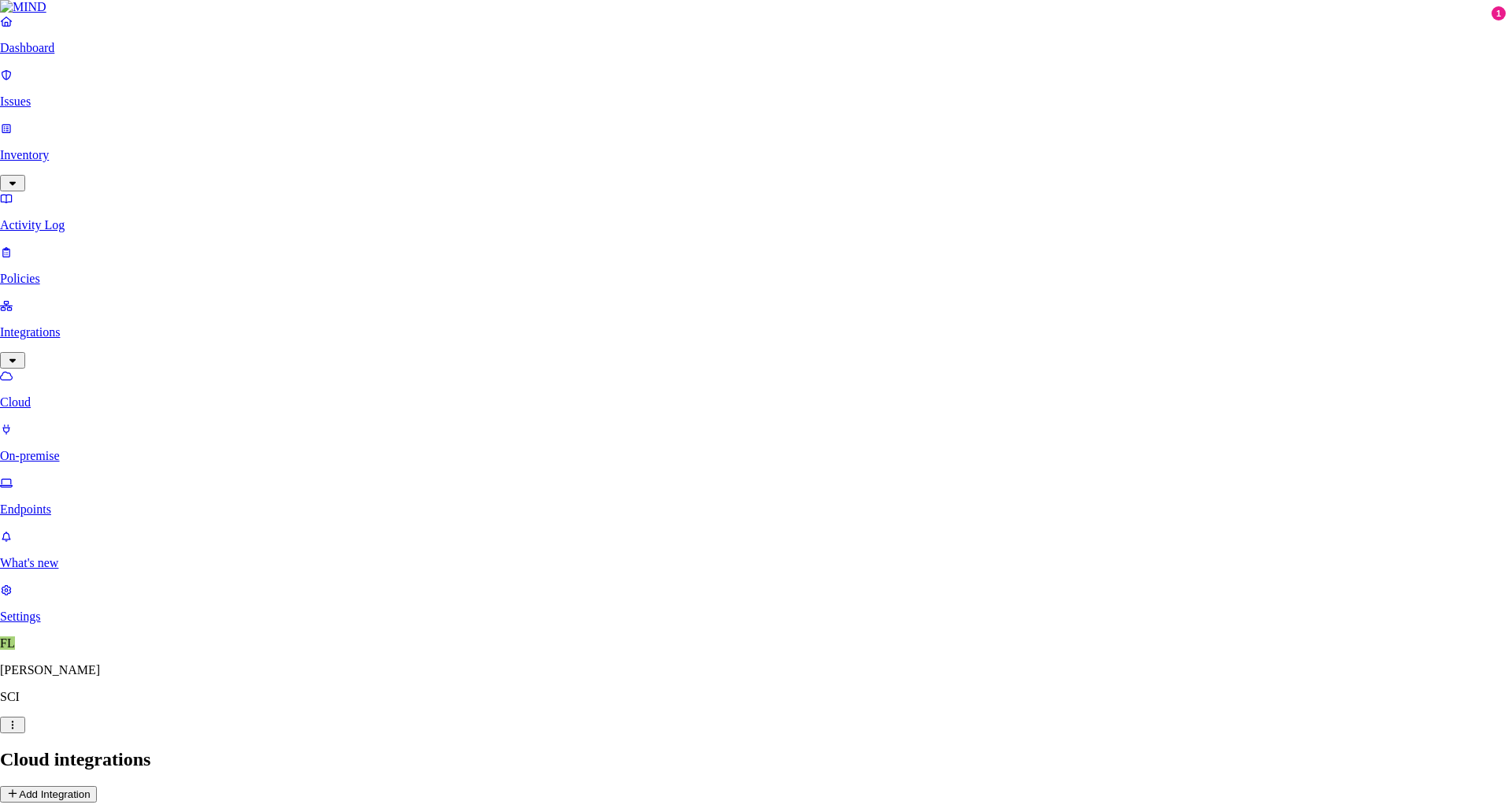
select select "tpt_01K6JZK5K78MJ8CJH6QA3YFRVW"
